Goal: Task Accomplishment & Management: Use online tool/utility

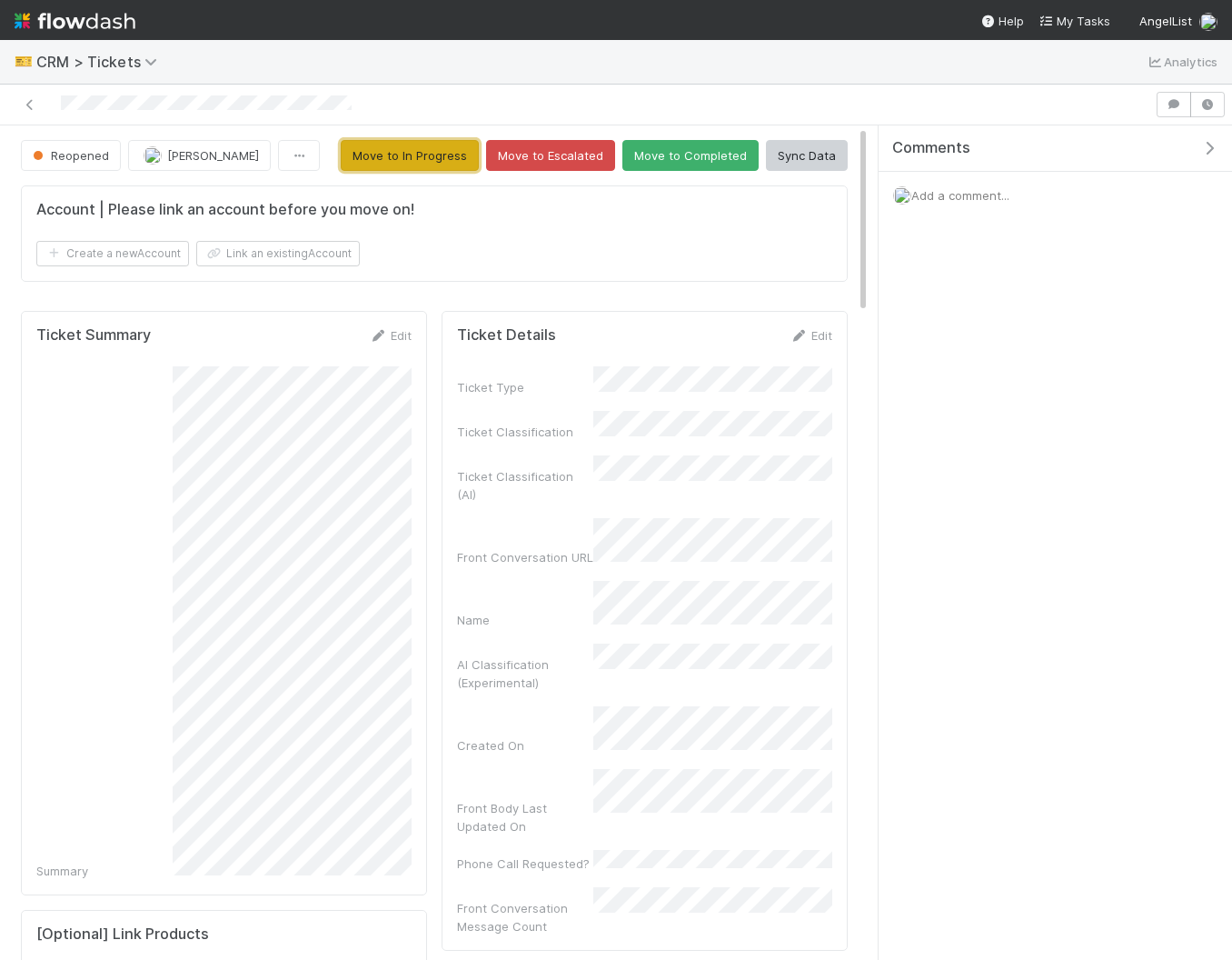
click at [428, 162] on button "Move to In Progress" at bounding box center [409, 155] width 138 height 31
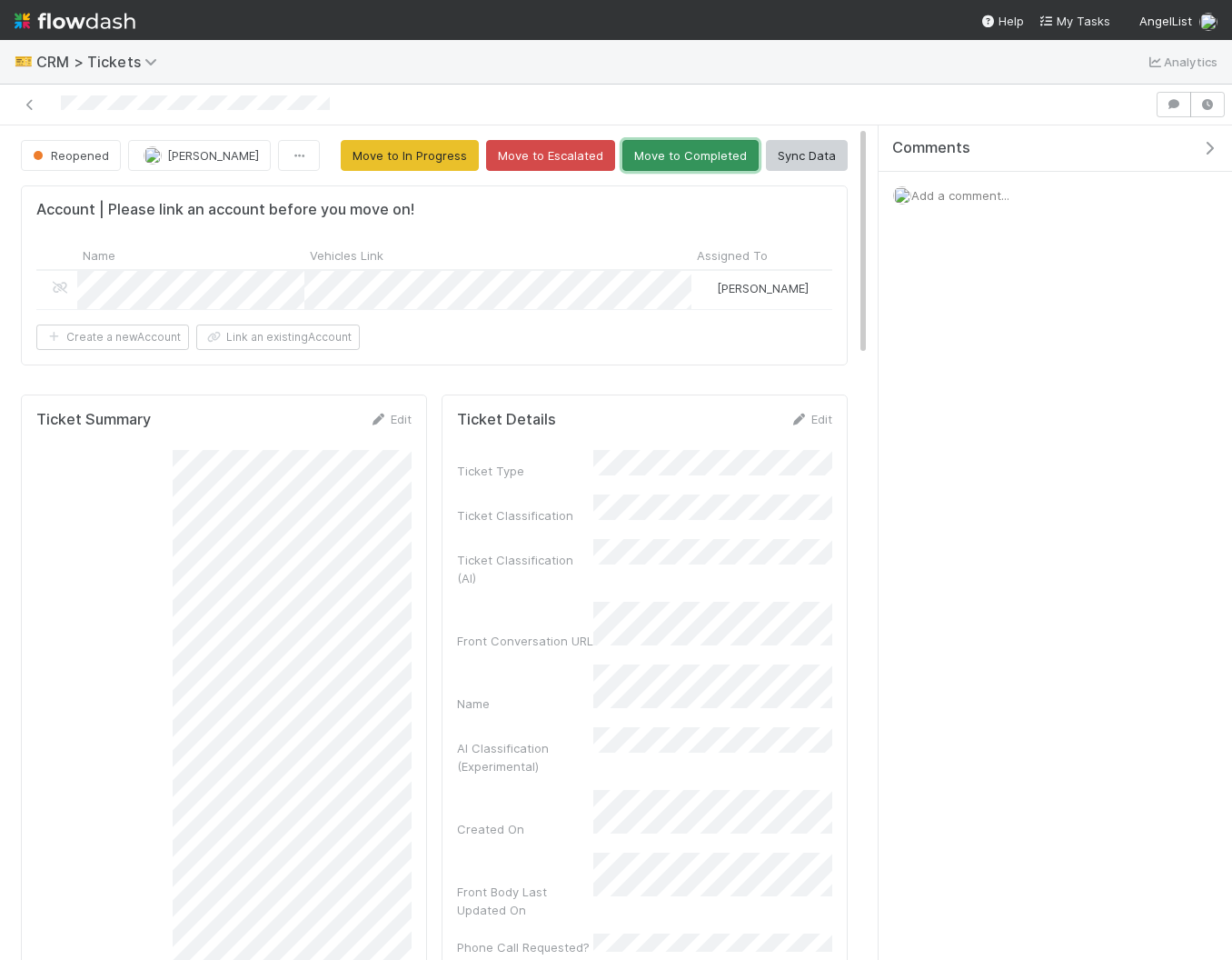
click at [667, 158] on button "Move to Completed" at bounding box center [691, 155] width 137 height 31
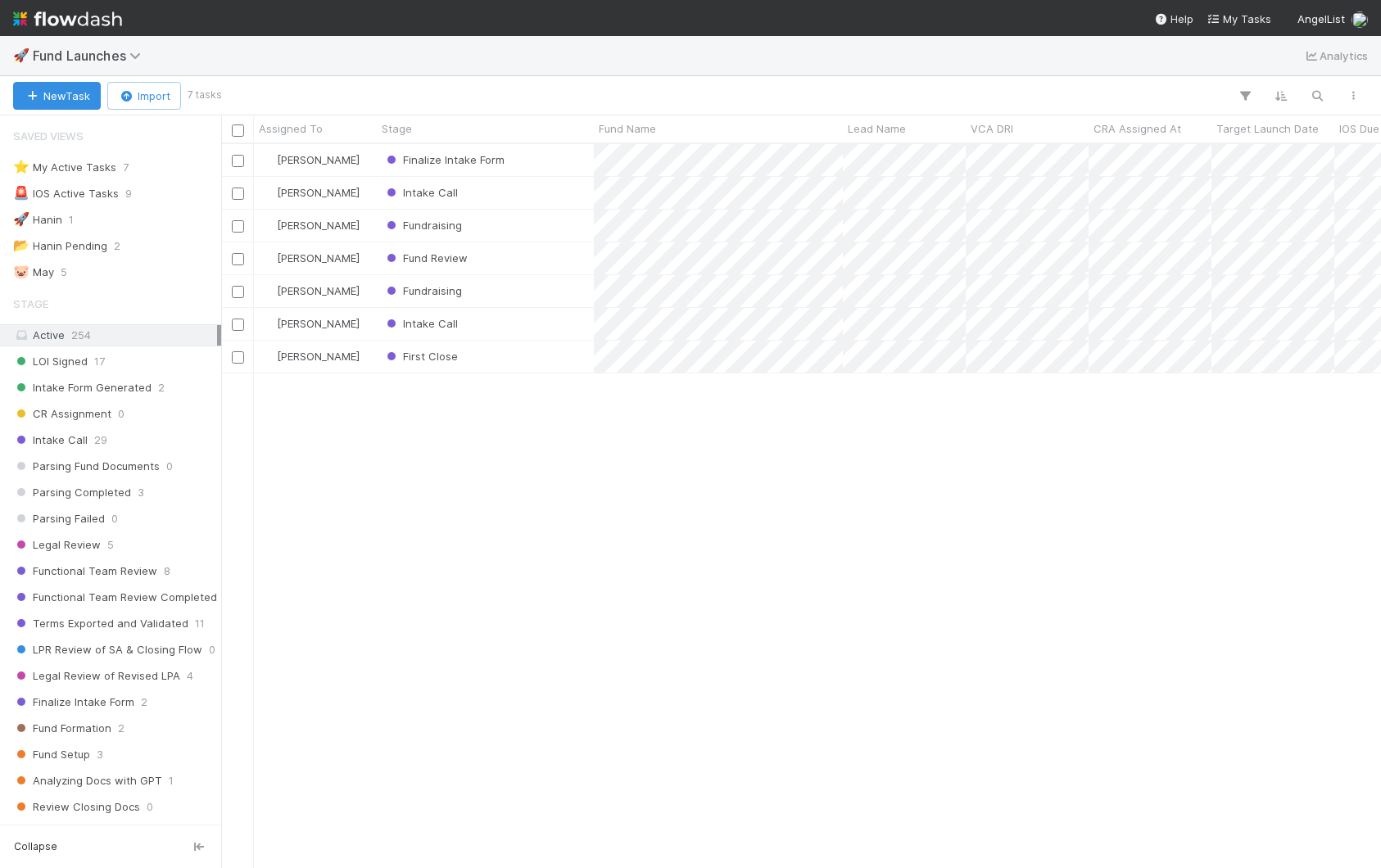
scroll to position [809, 0]
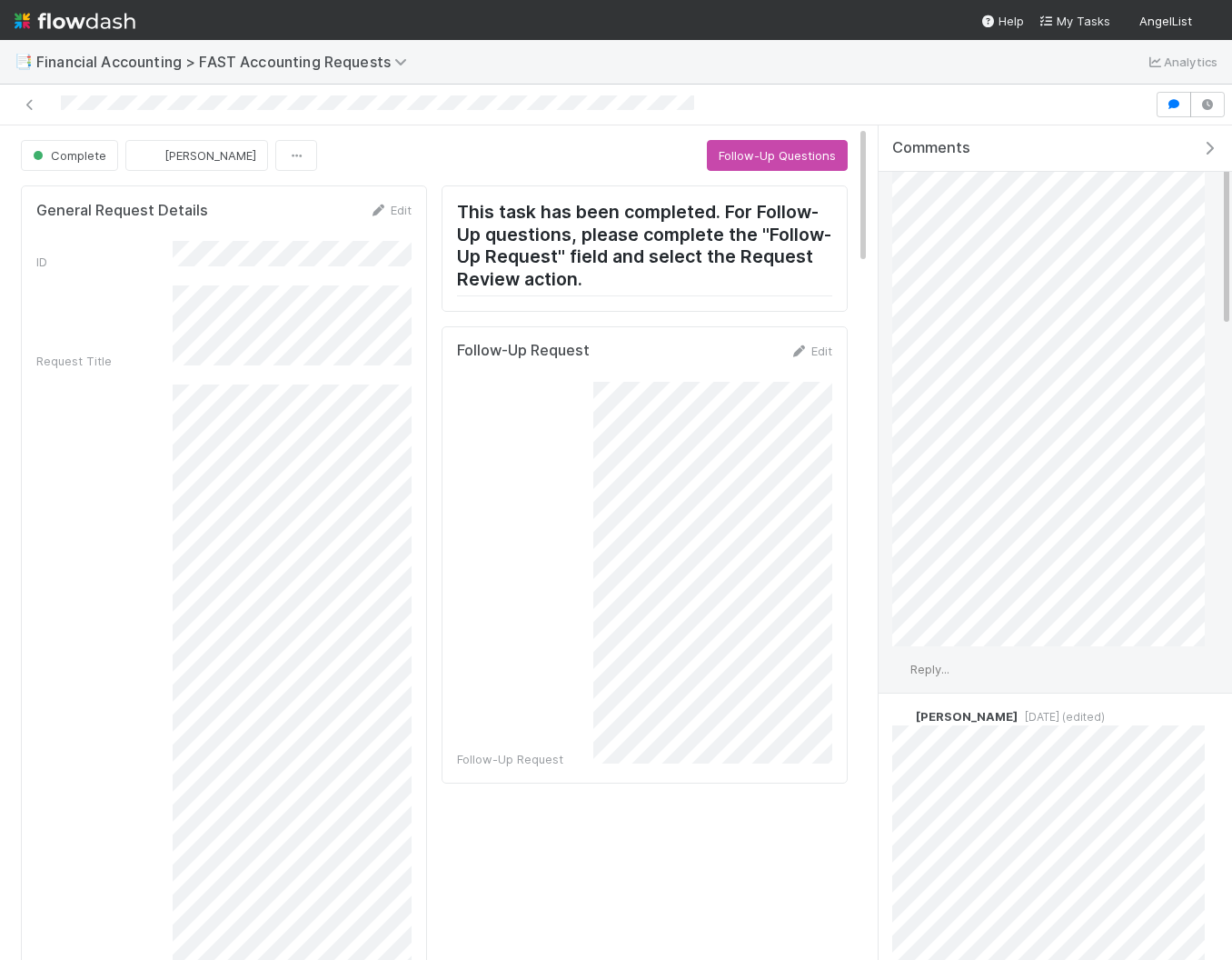
scroll to position [118, 0]
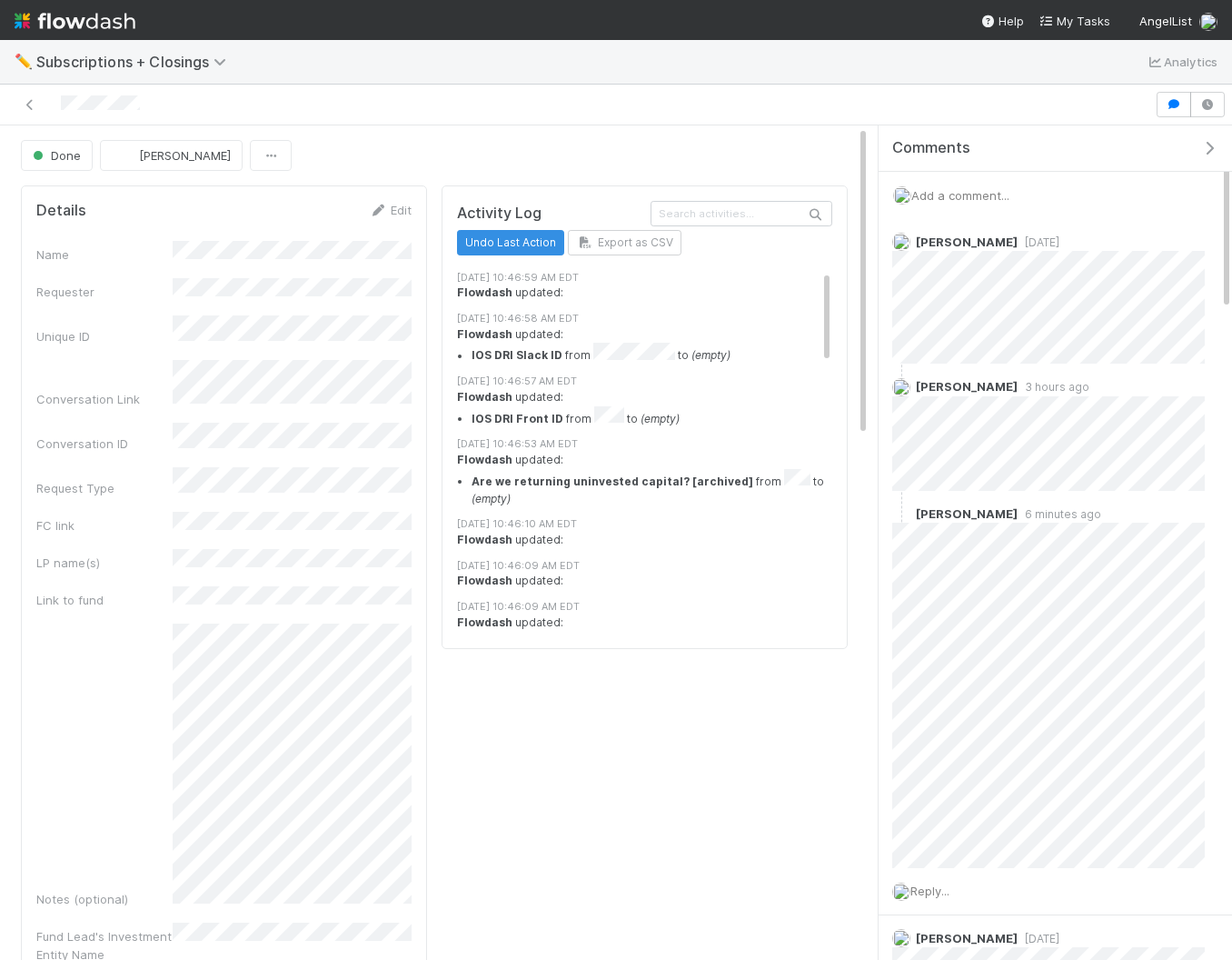
click at [967, 192] on span "Add a comment..." at bounding box center [961, 195] width 98 height 14
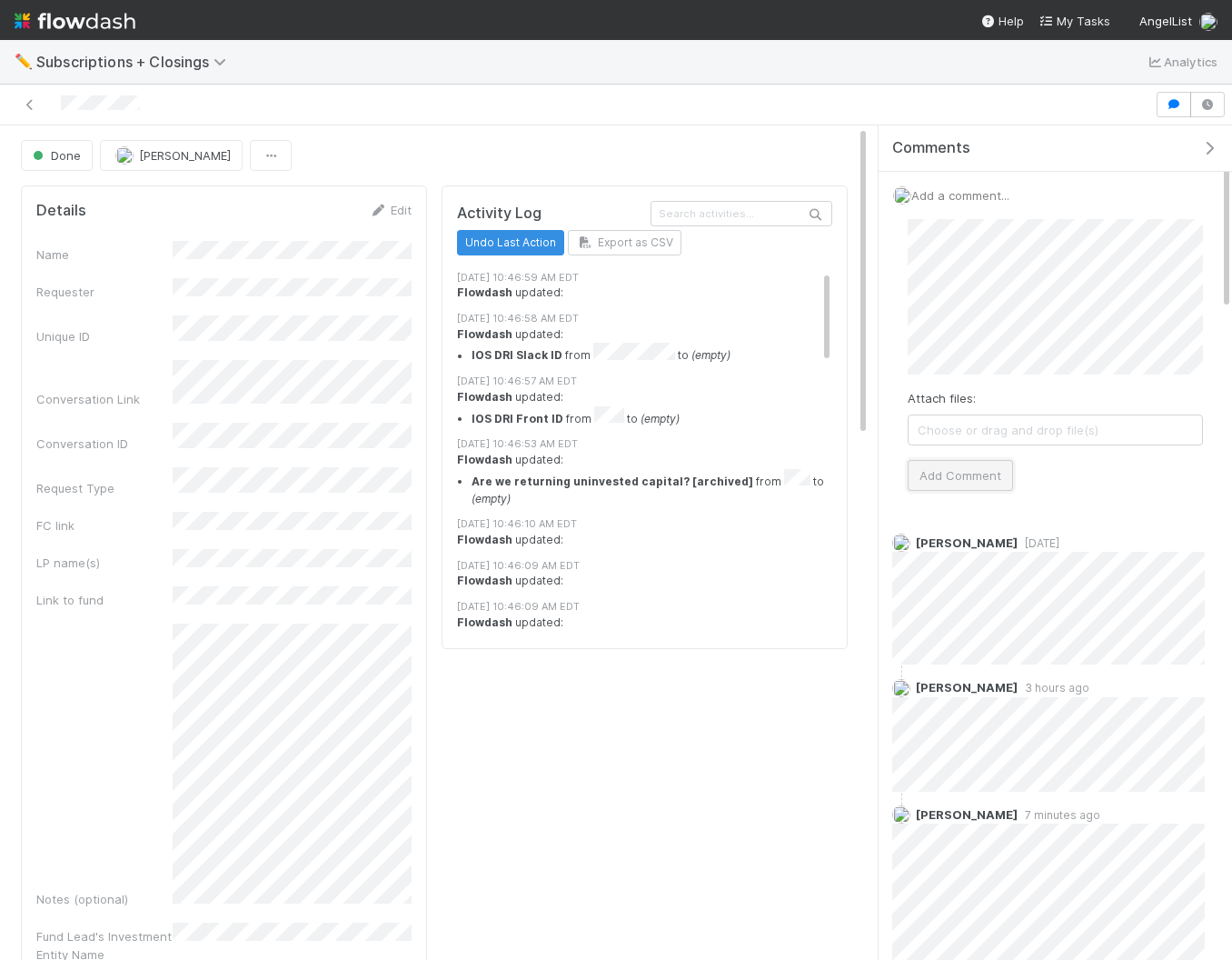
click at [951, 481] on button "Add Comment" at bounding box center [961, 476] width 106 height 31
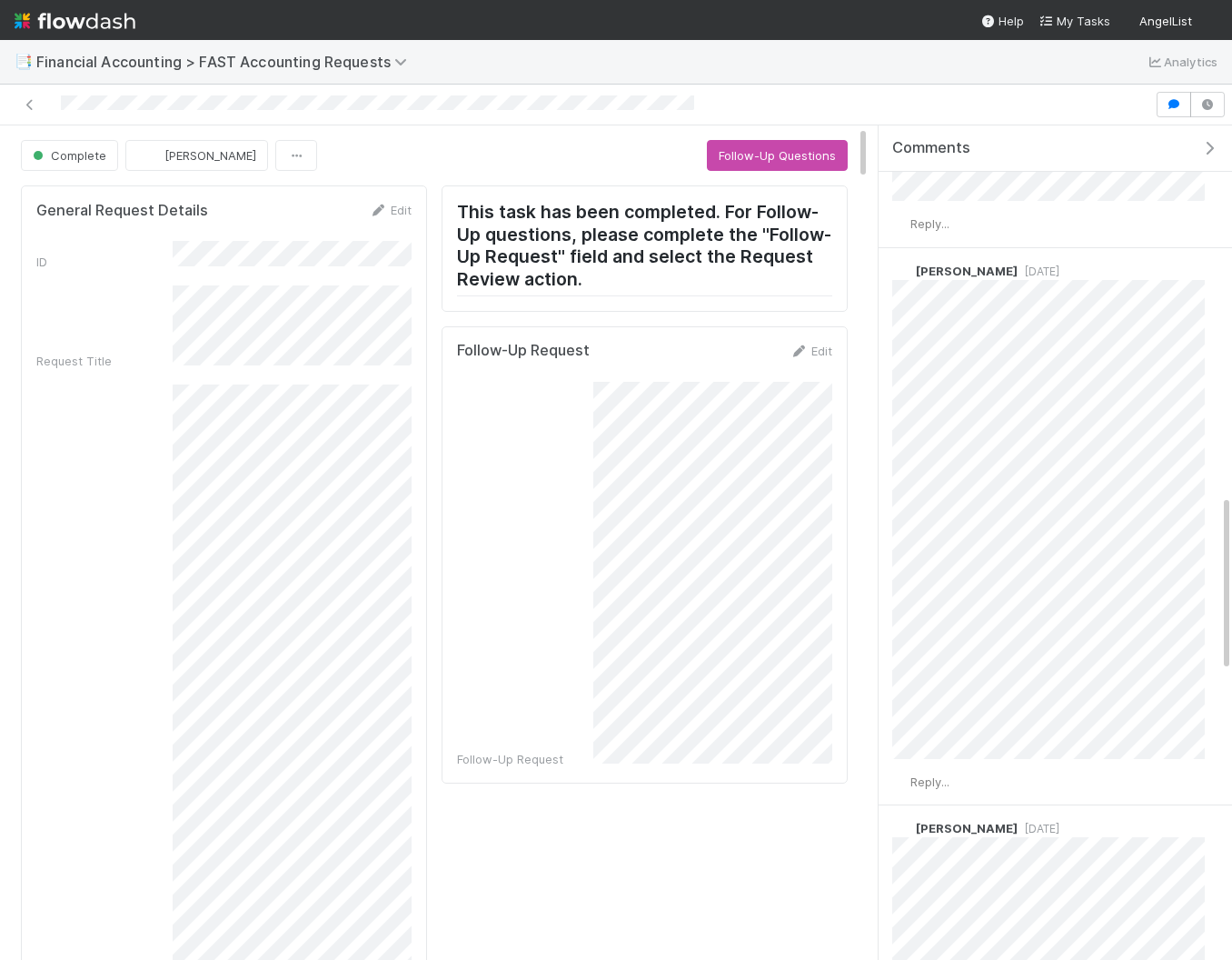
scroll to position [1744, 0]
